Goal: Check status: Check status

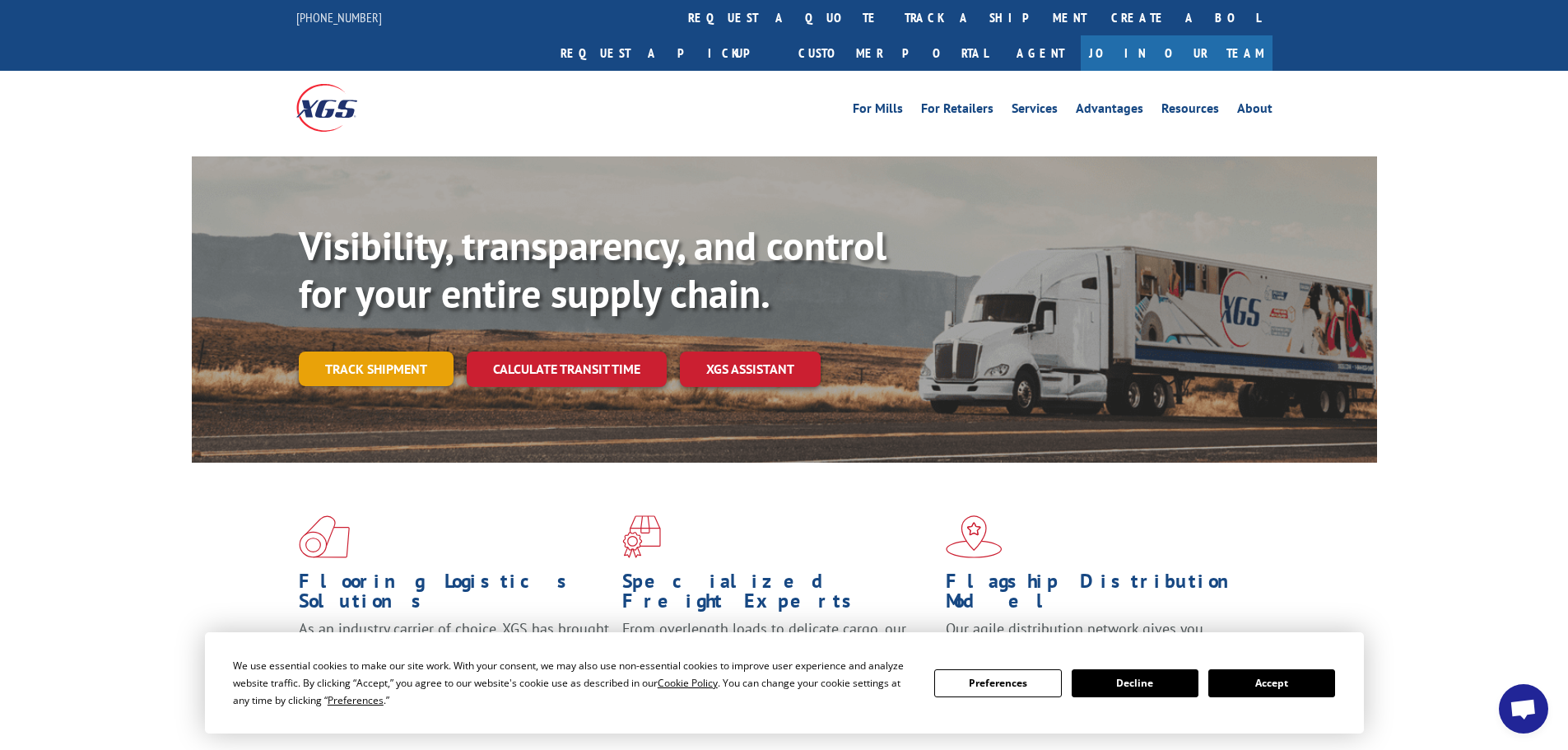
click at [367, 352] on link "Track shipment" at bounding box center [376, 369] width 155 height 35
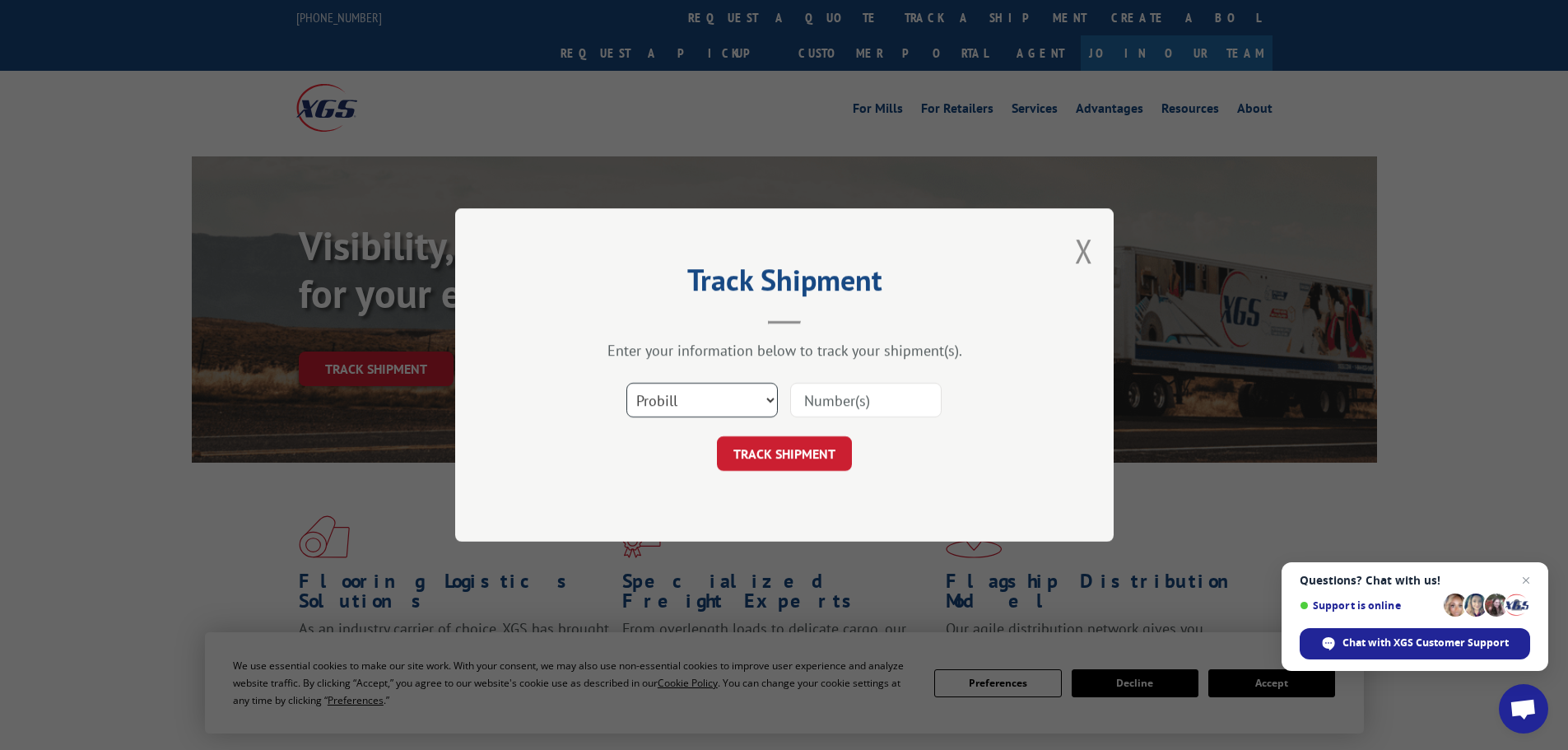
click at [764, 400] on select "Select category... Probill BOL PO" at bounding box center [702, 400] width 152 height 35
select select "bol"
click at [627, 383] on select "Select category... Probill BOL PO" at bounding box center [702, 400] width 152 height 35
click at [873, 405] on input at bounding box center [866, 400] width 152 height 35
paste input "5624122"
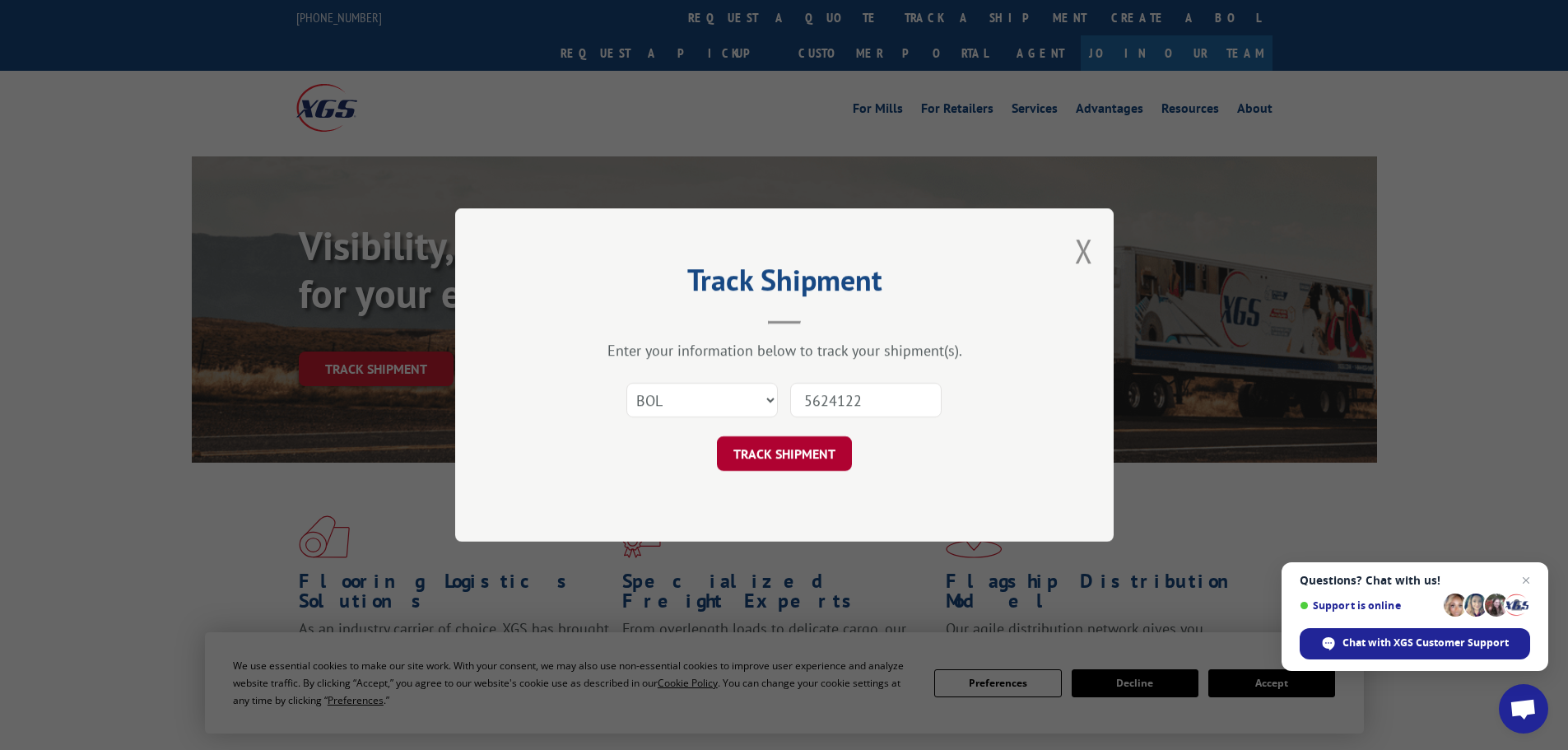
type input "5624122"
click at [785, 455] on button "TRACK SHIPMENT" at bounding box center [784, 454] width 135 height 35
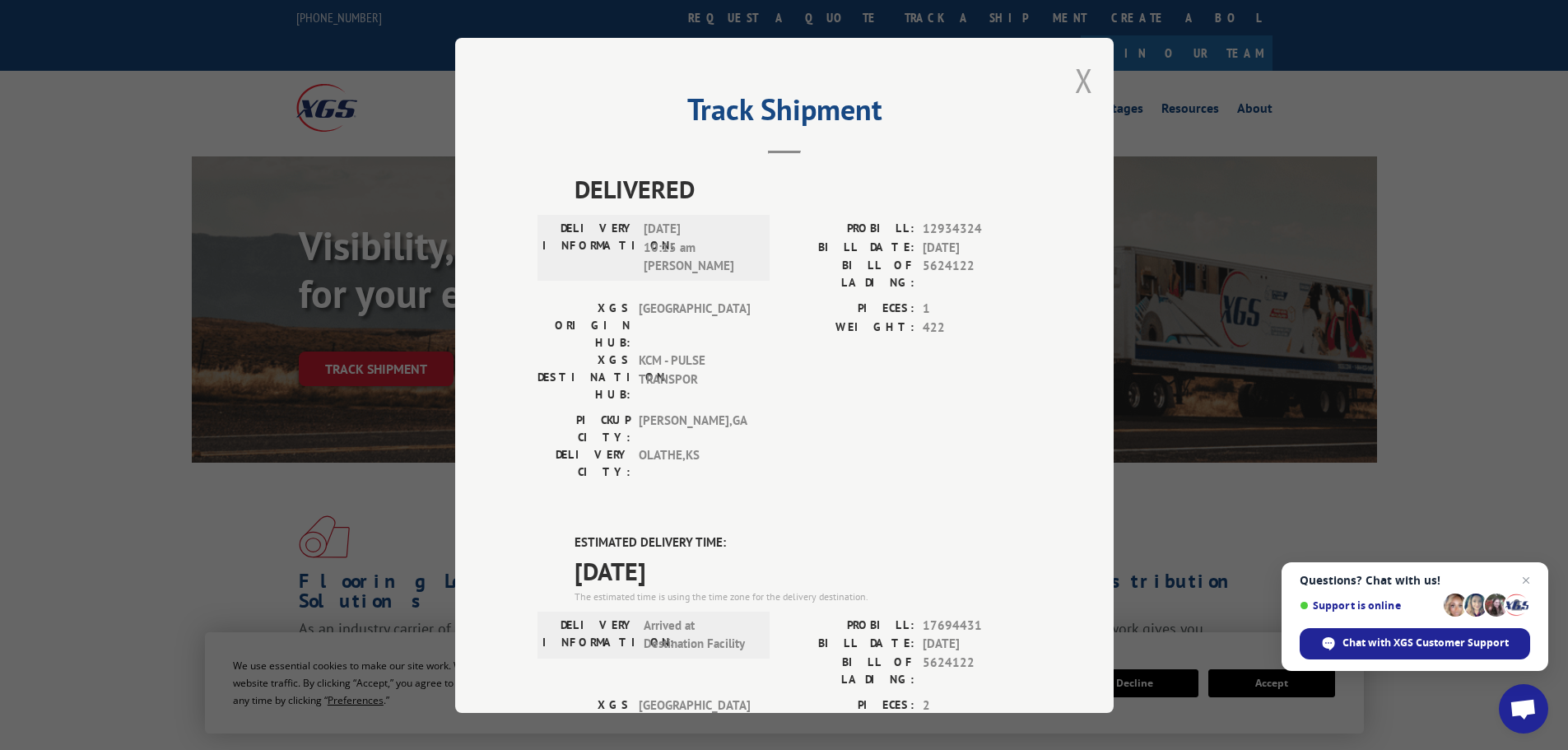
click at [1079, 87] on button "Close modal" at bounding box center [1084, 80] width 18 height 43
